Goal: Download file/media

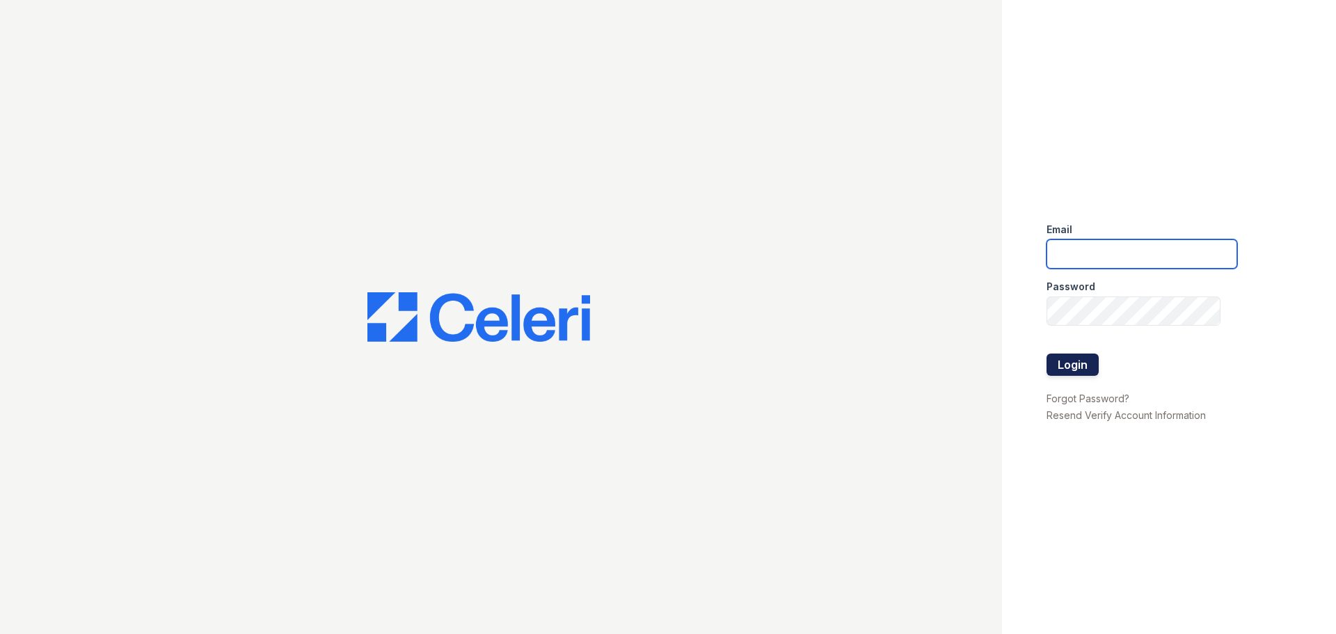
type input "[EMAIL_ADDRESS][DOMAIN_NAME]"
click at [1088, 361] on button "Login" at bounding box center [1072, 364] width 52 height 22
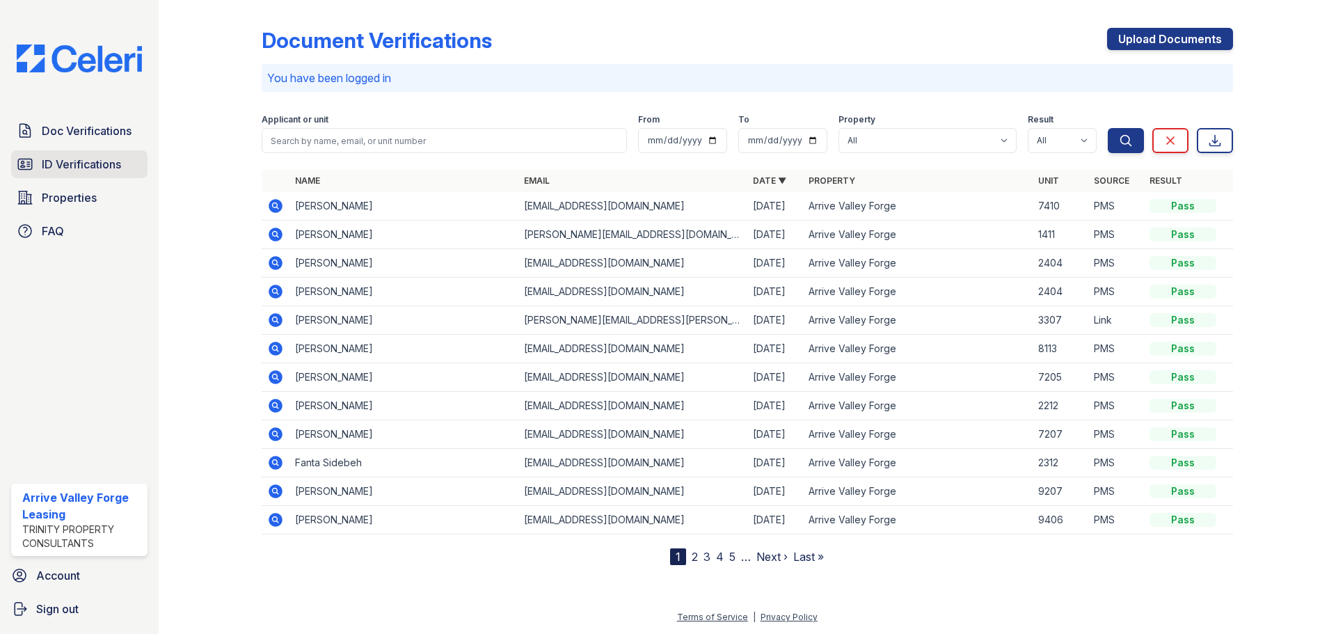
click at [77, 164] on span "ID Verifications" at bounding box center [81, 164] width 79 height 17
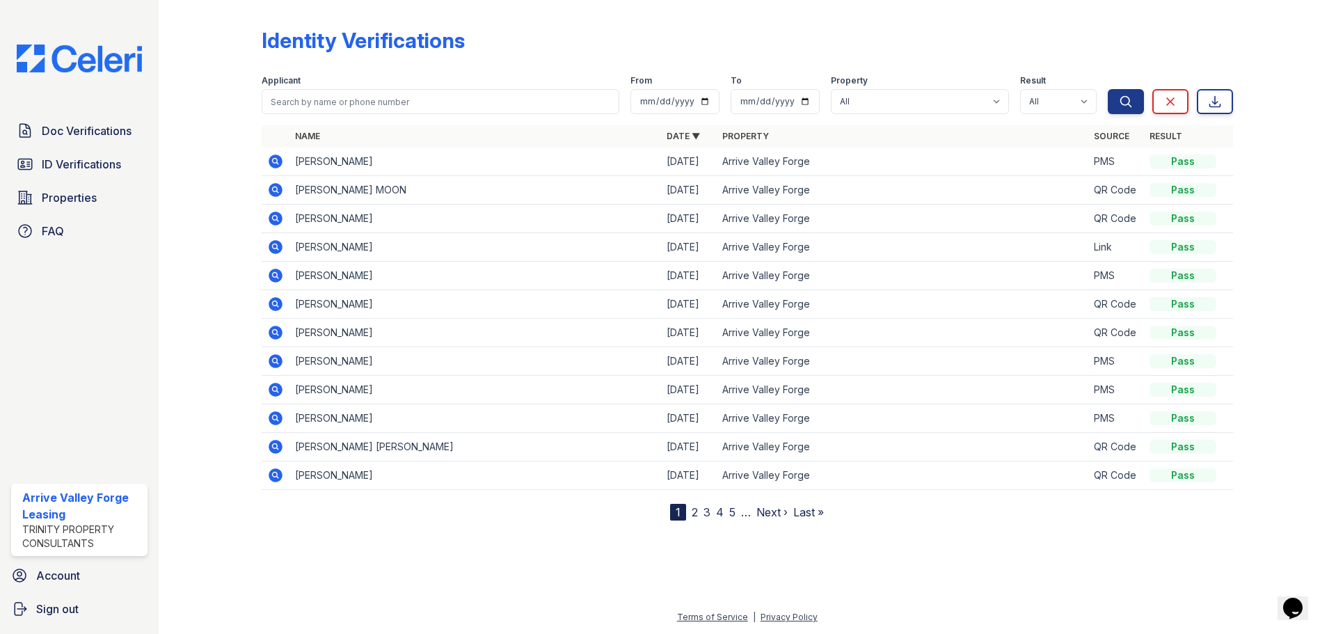
click at [270, 161] on icon at bounding box center [276, 161] width 14 height 14
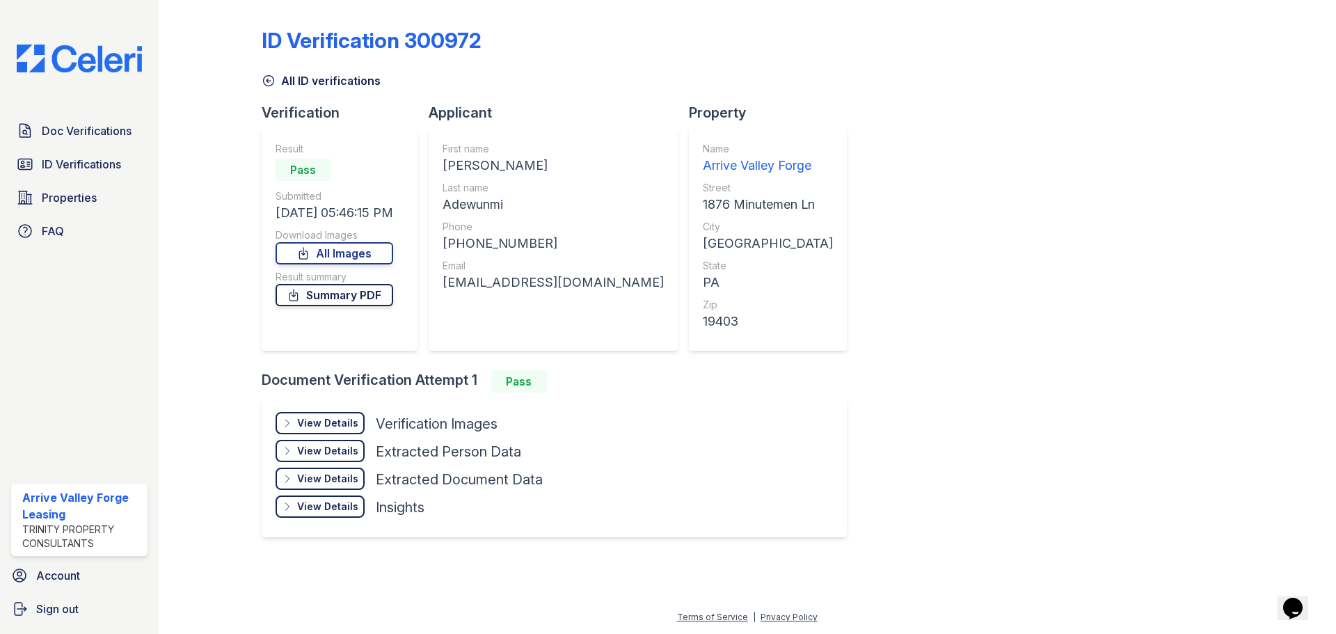
click at [340, 295] on link "Summary PDF" at bounding box center [335, 295] width 118 height 22
